Goal: Information Seeking & Learning: Learn about a topic

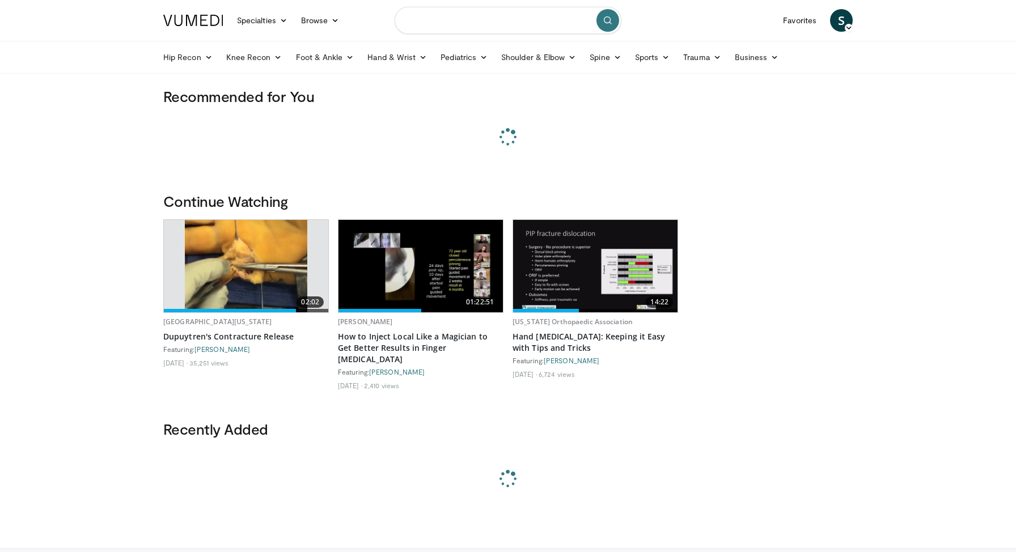
click at [454, 15] on input "Search topics, interventions" at bounding box center [508, 20] width 227 height 27
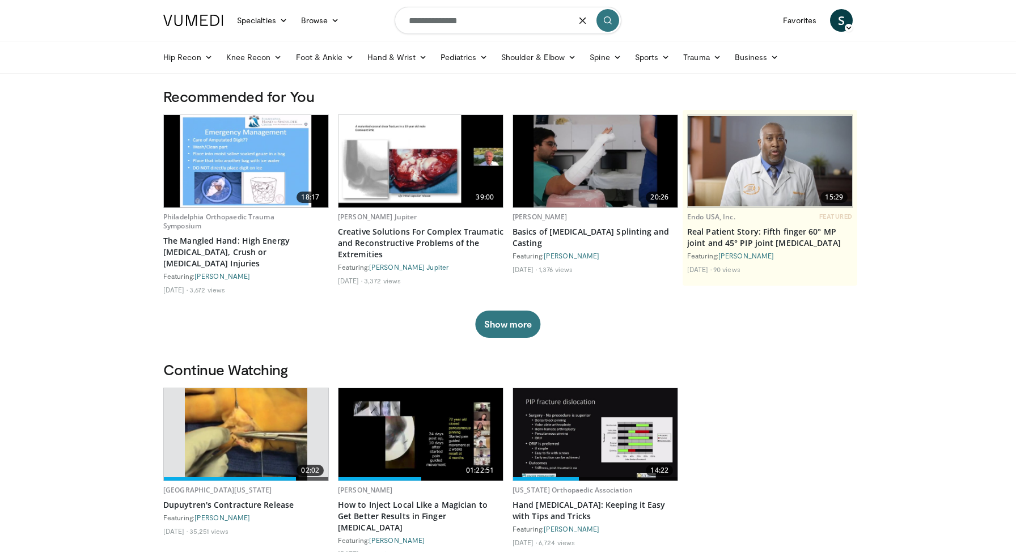
type input "**********"
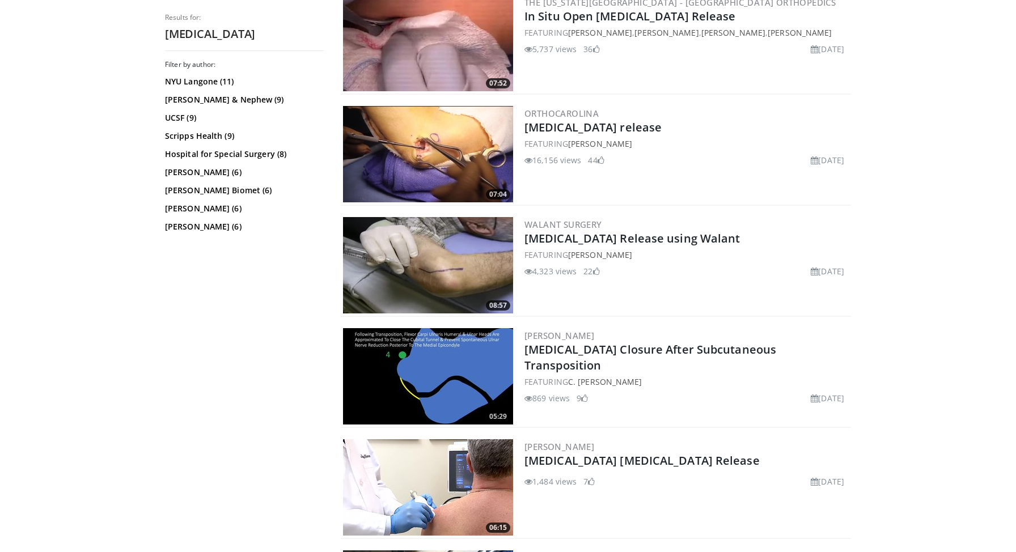
scroll to position [357, 0]
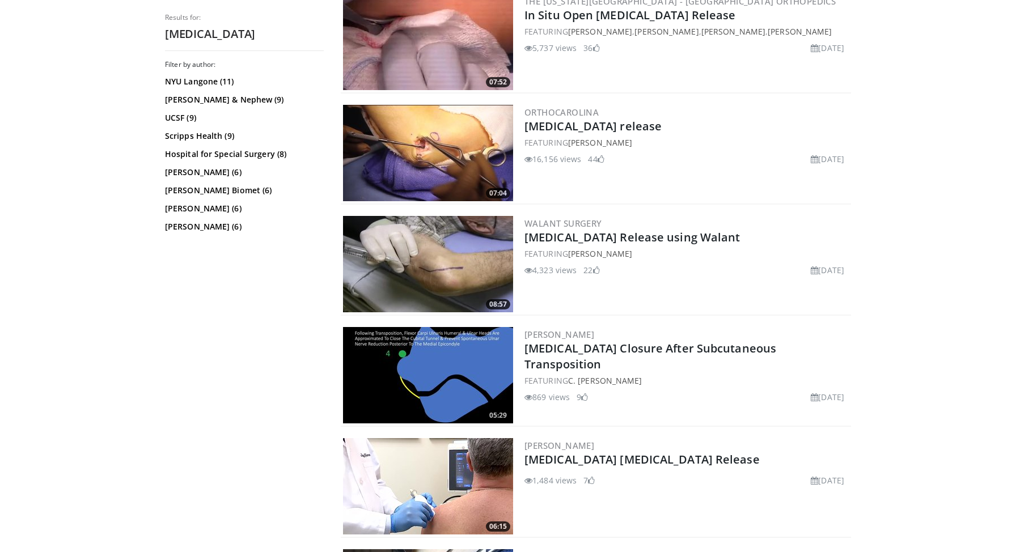
click at [439, 242] on img at bounding box center [428, 264] width 170 height 96
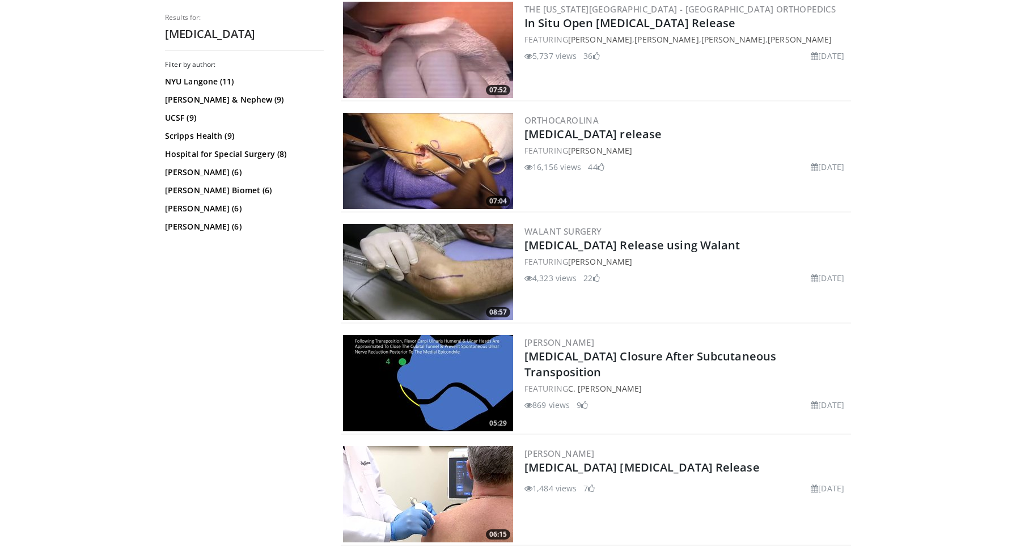
scroll to position [341, 0]
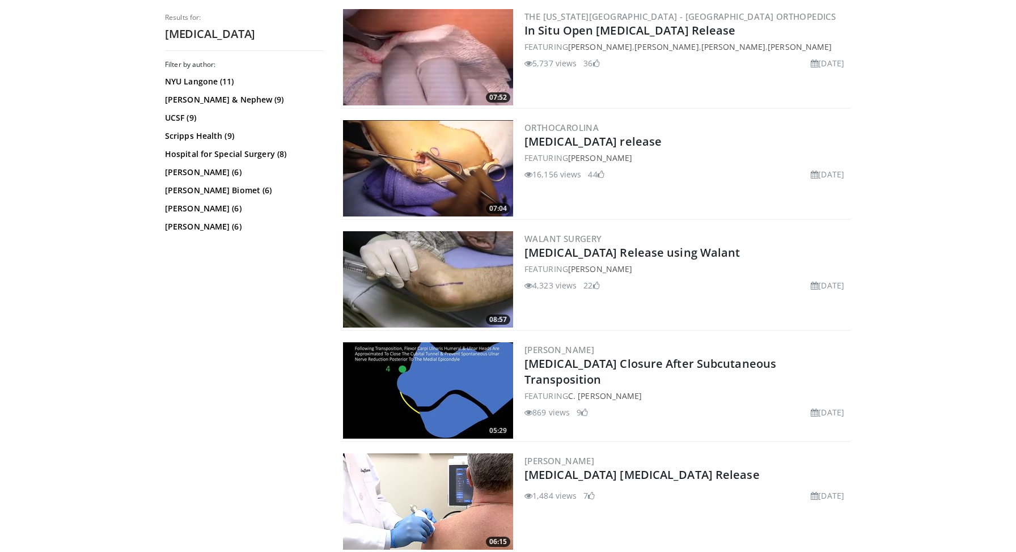
click at [444, 181] on img at bounding box center [428, 168] width 170 height 96
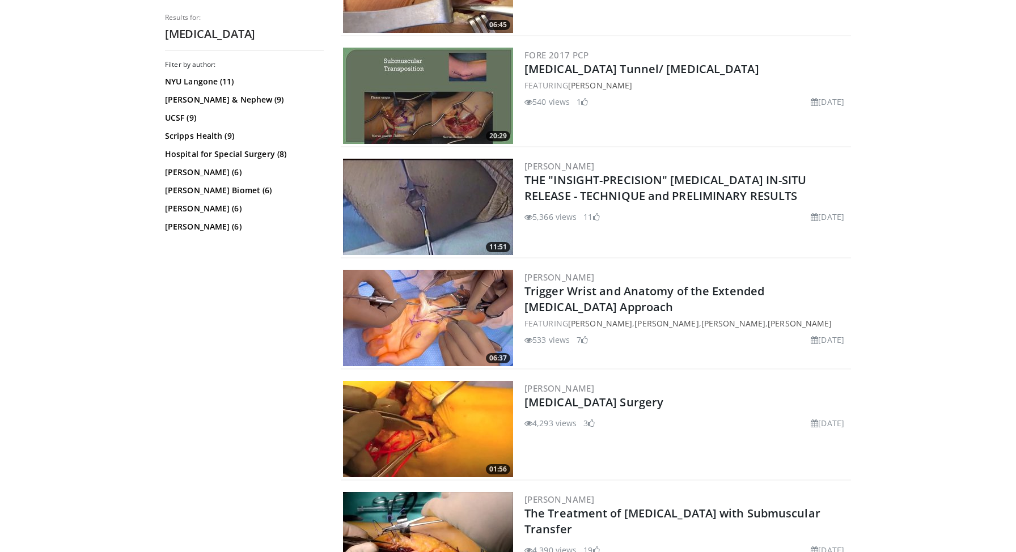
scroll to position [1557, 0]
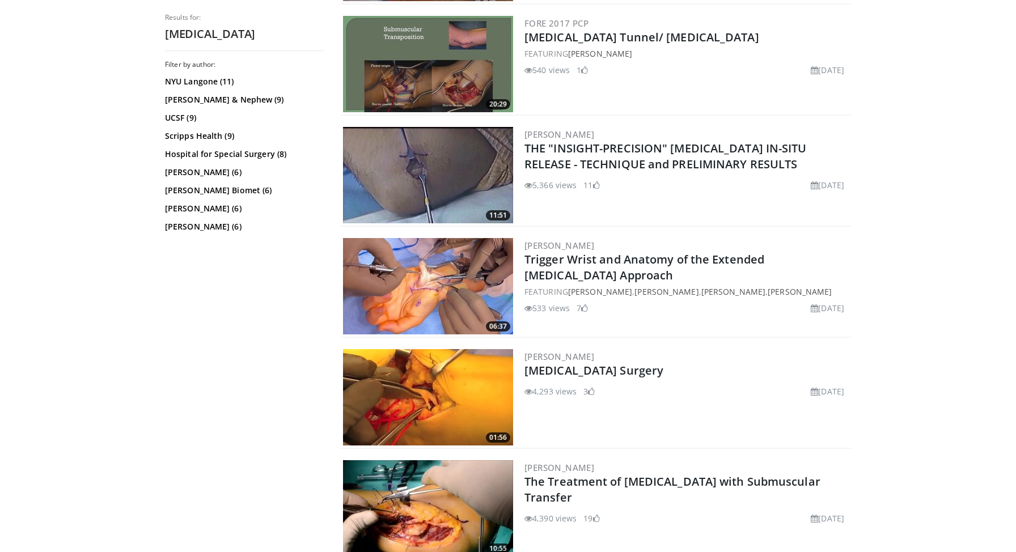
click at [451, 359] on img at bounding box center [428, 397] width 170 height 96
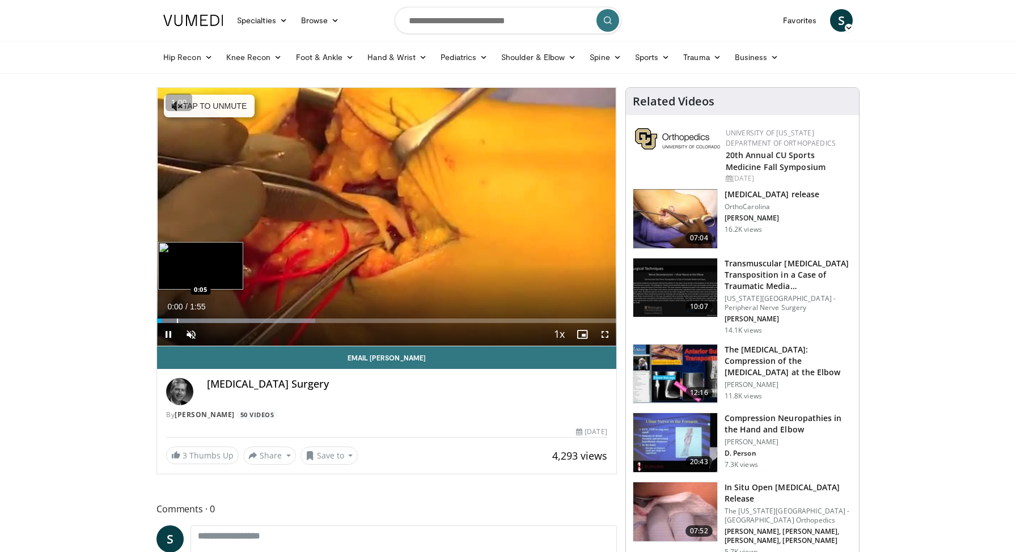
click at [177, 319] on div "Progress Bar" at bounding box center [177, 321] width 1 height 5
click at [211, 319] on div "Progress Bar" at bounding box center [211, 321] width 1 height 5
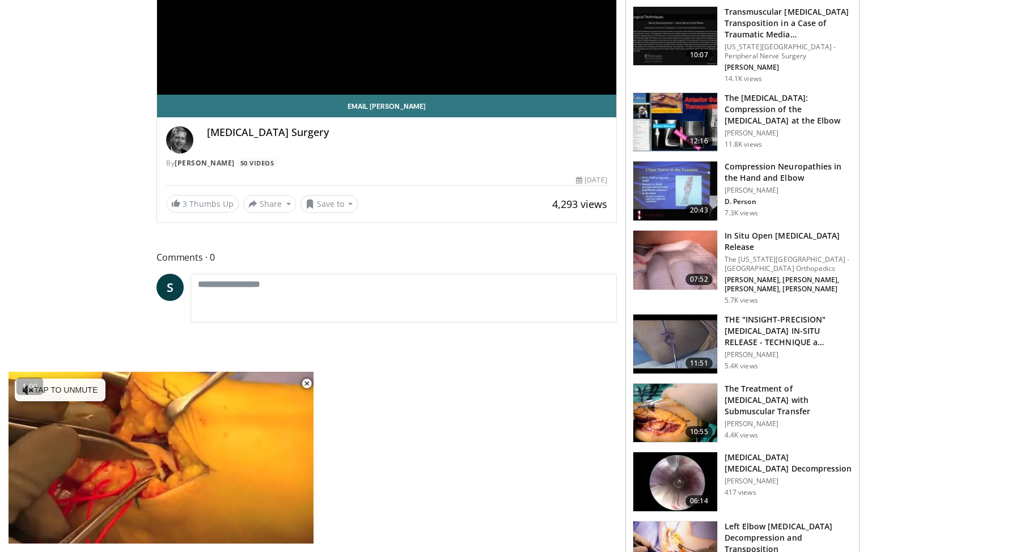
scroll to position [251, 0]
